Goal: Task Accomplishment & Management: Manage account settings

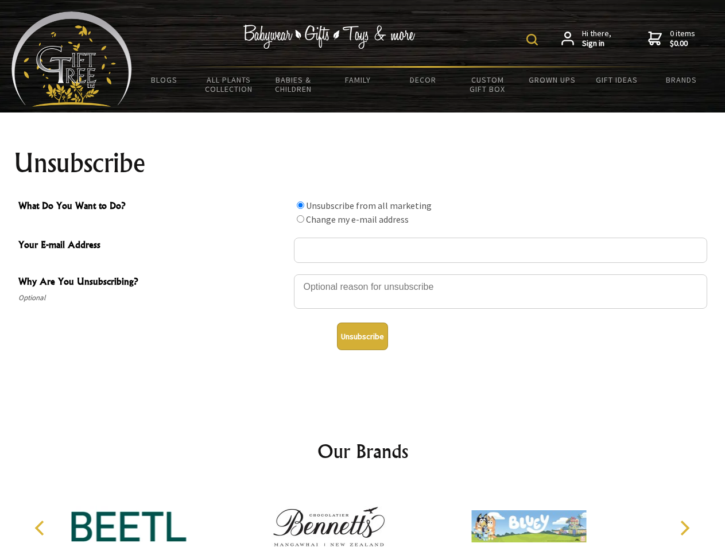
click at [534, 40] on img at bounding box center [531, 39] width 11 height 11
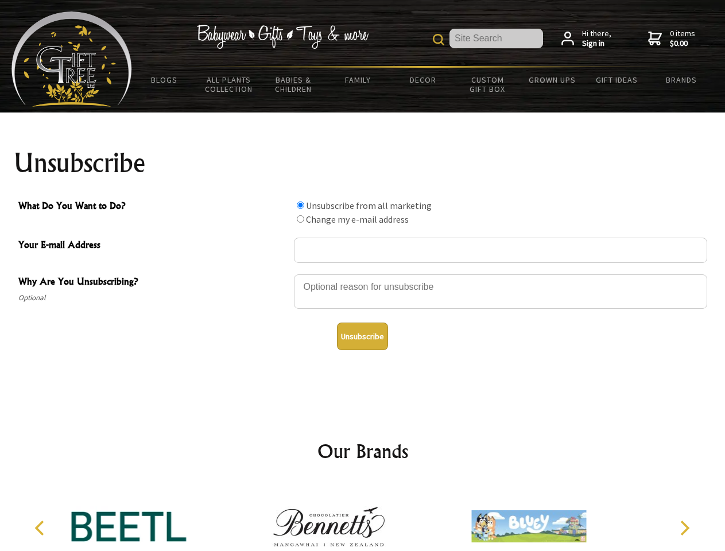
click at [363, 274] on div at bounding box center [500, 293] width 413 height 40
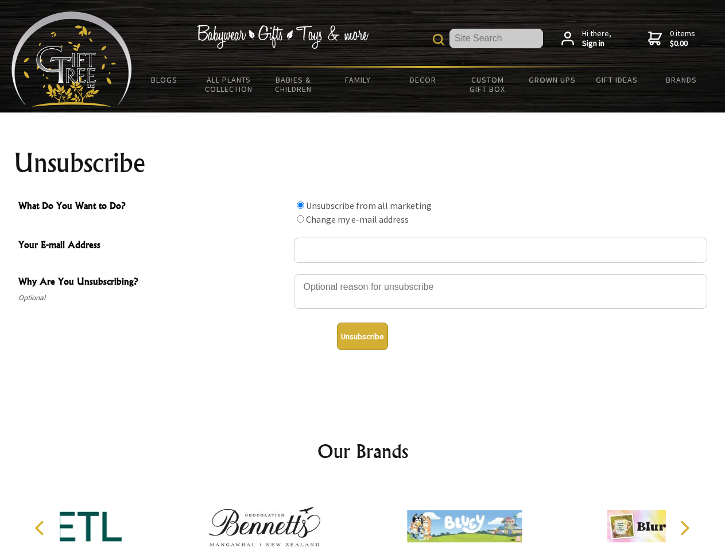
click at [300, 205] on input "What Do You Want to Do?" at bounding box center [300, 204] width 7 height 7
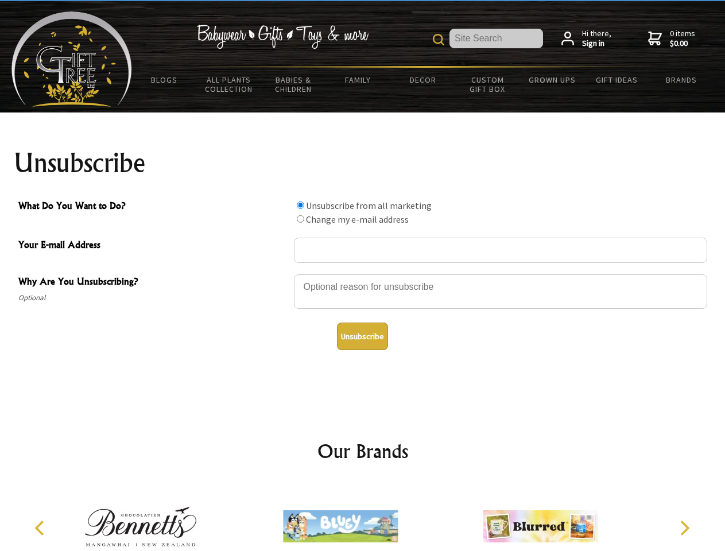
click at [300, 219] on input "What Do You Want to Do?" at bounding box center [300, 218] width 7 height 7
radio input "true"
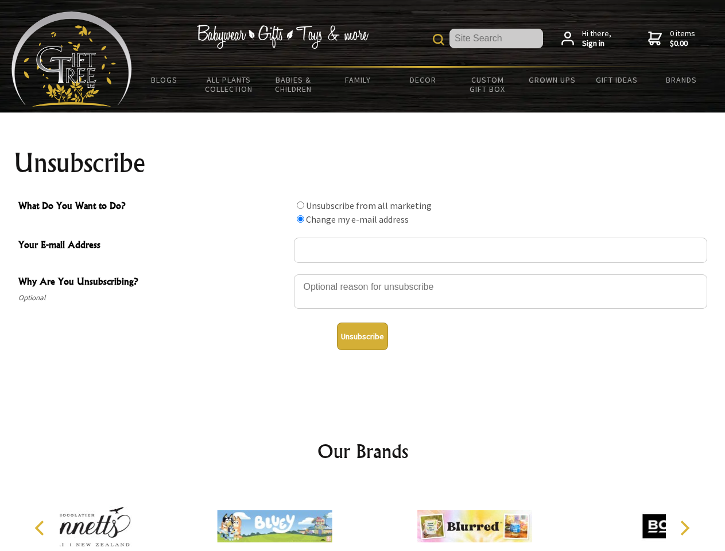
click at [362, 336] on button "Unsubscribe" at bounding box center [362, 337] width 51 height 28
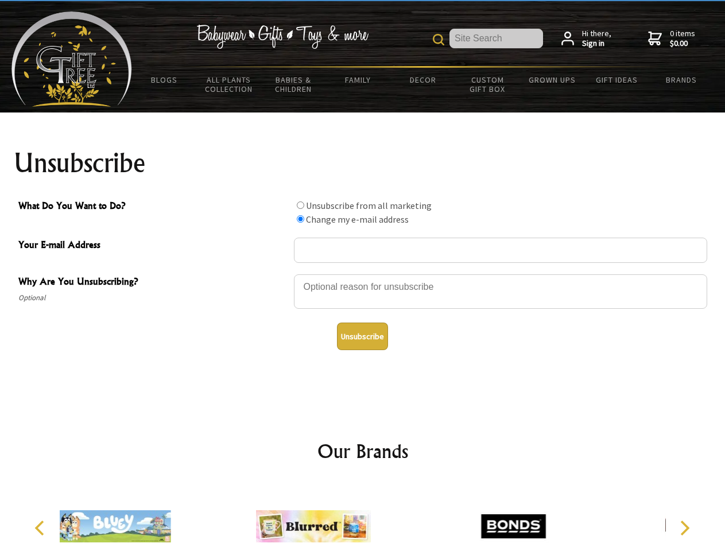
click at [41, 528] on icon "Previous" at bounding box center [40, 528] width 15 height 15
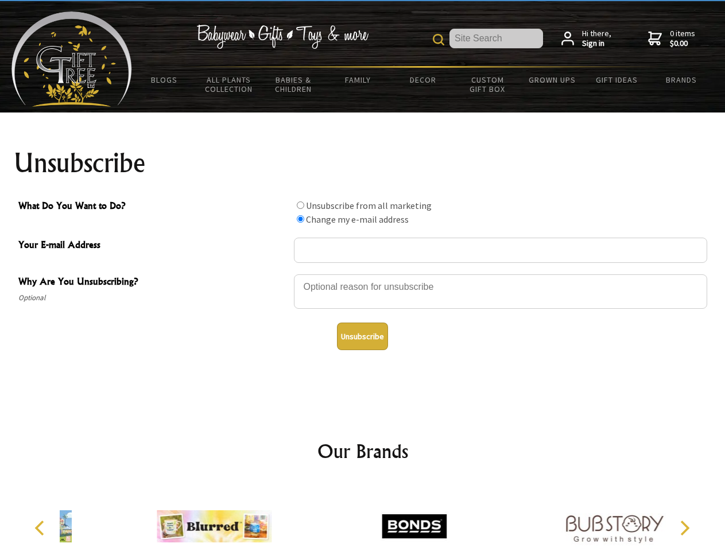
click at [684, 528] on icon "Next" at bounding box center [683, 528] width 15 height 15
